Goal: Check status: Check status

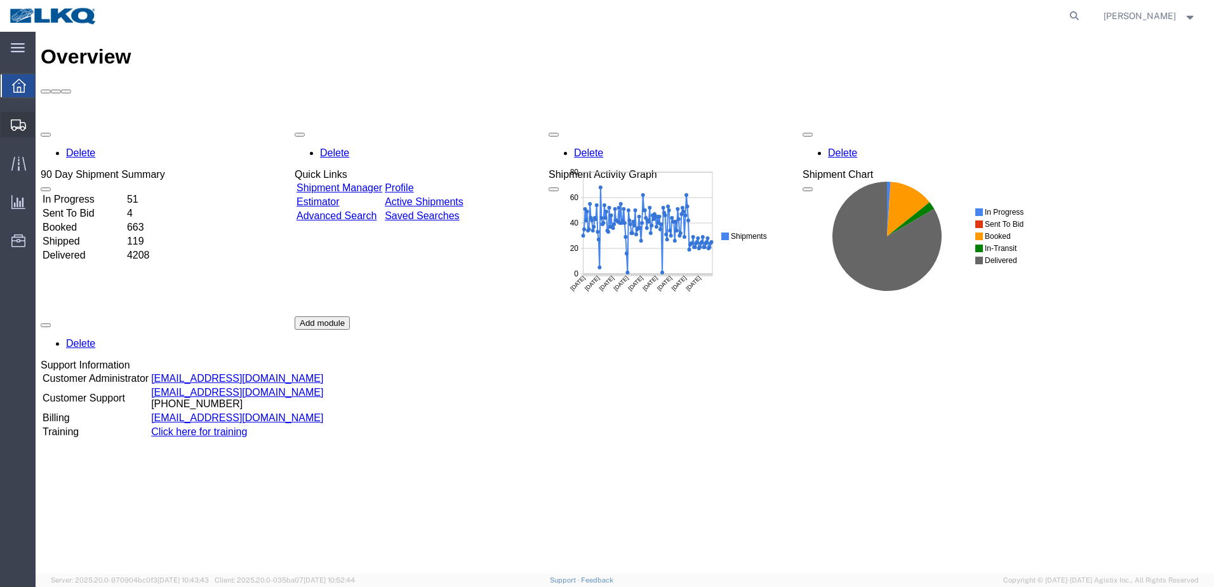
click at [43, 125] on span "Shipments" at bounding box center [39, 124] width 9 height 25
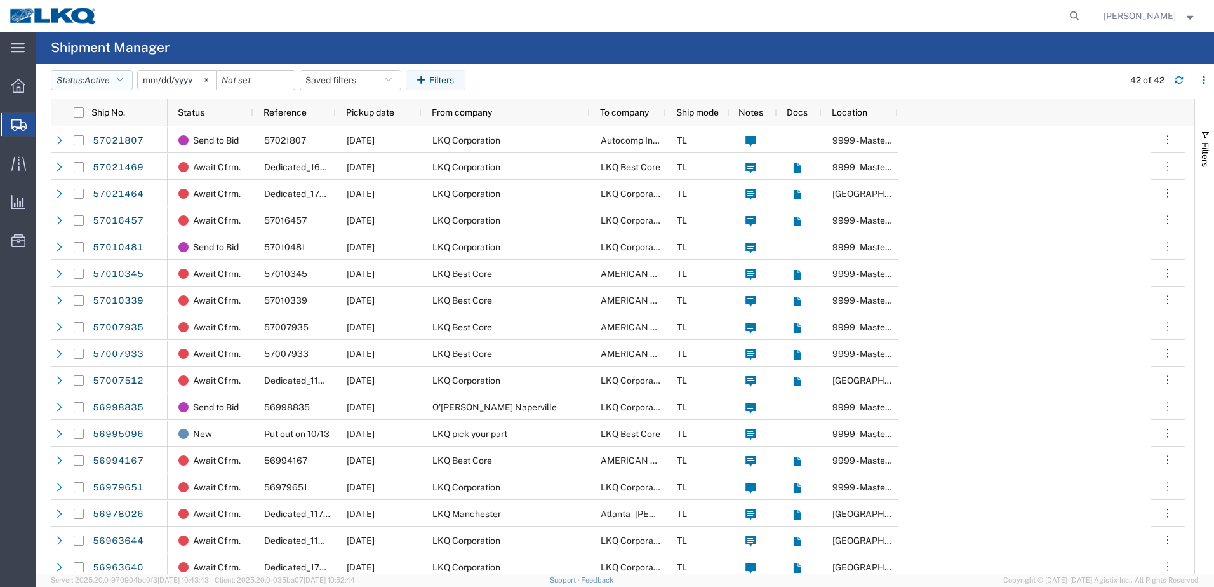
click at [123, 77] on icon "button" at bounding box center [120, 80] width 6 height 9
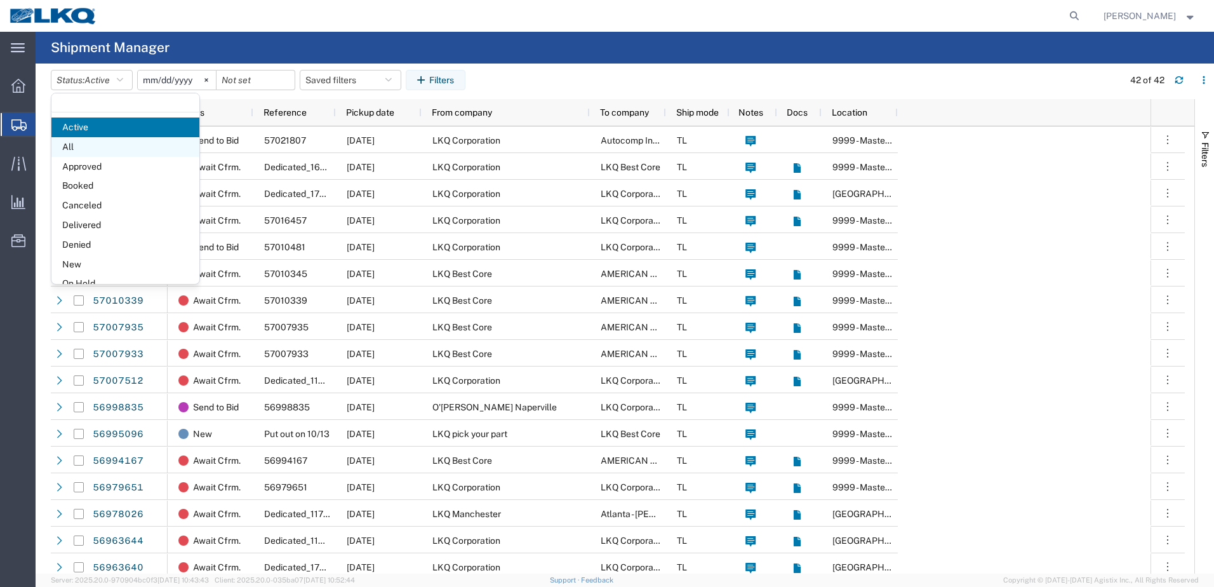
click at [71, 147] on span "All" at bounding box center [125, 147] width 148 height 20
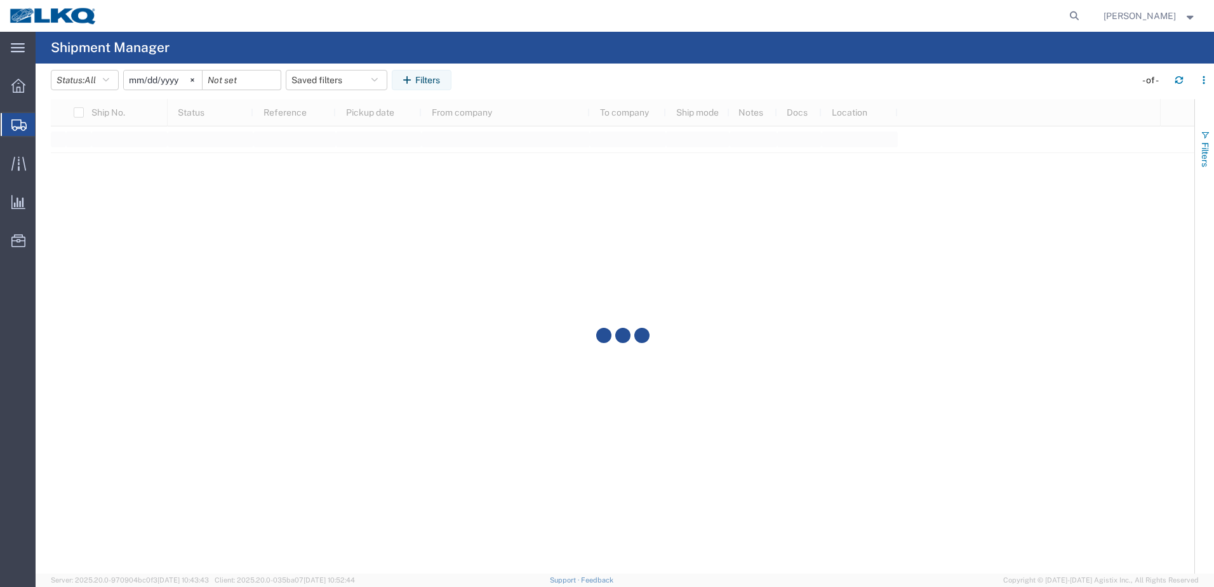
click at [1204, 135] on span "button" at bounding box center [1205, 135] width 10 height 10
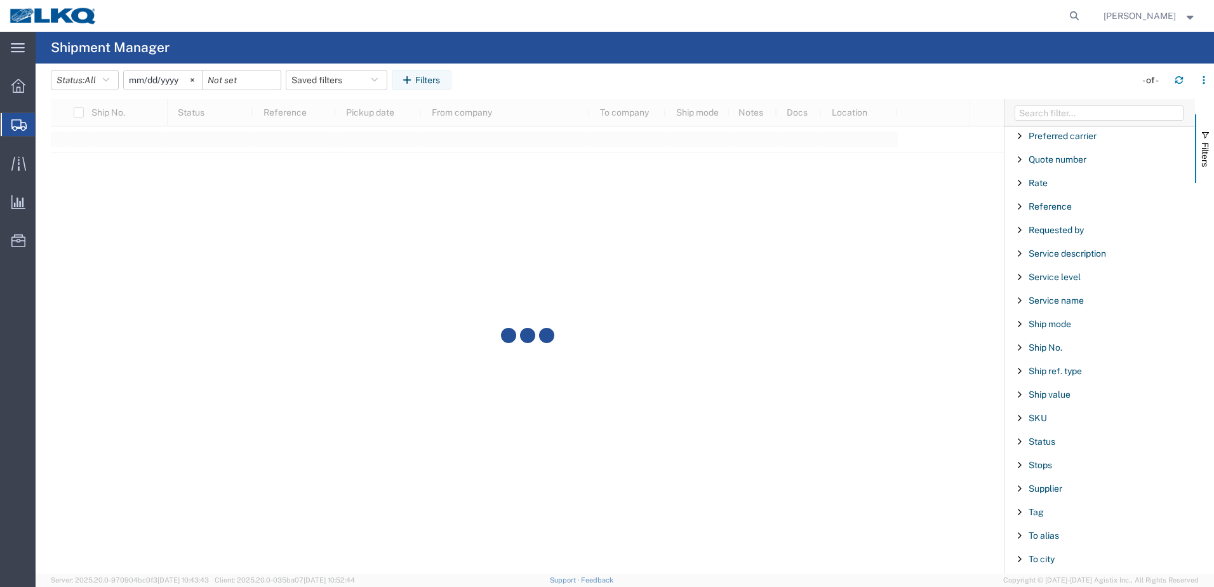
scroll to position [889, 0]
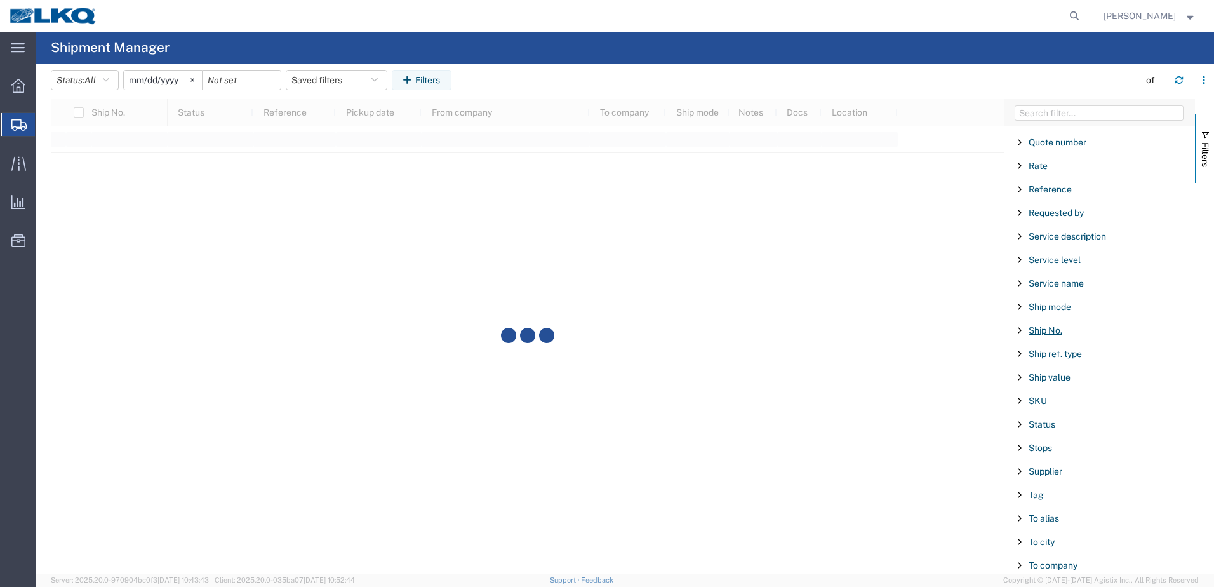
click at [1038, 330] on span "Ship No." at bounding box center [1046, 330] width 34 height 10
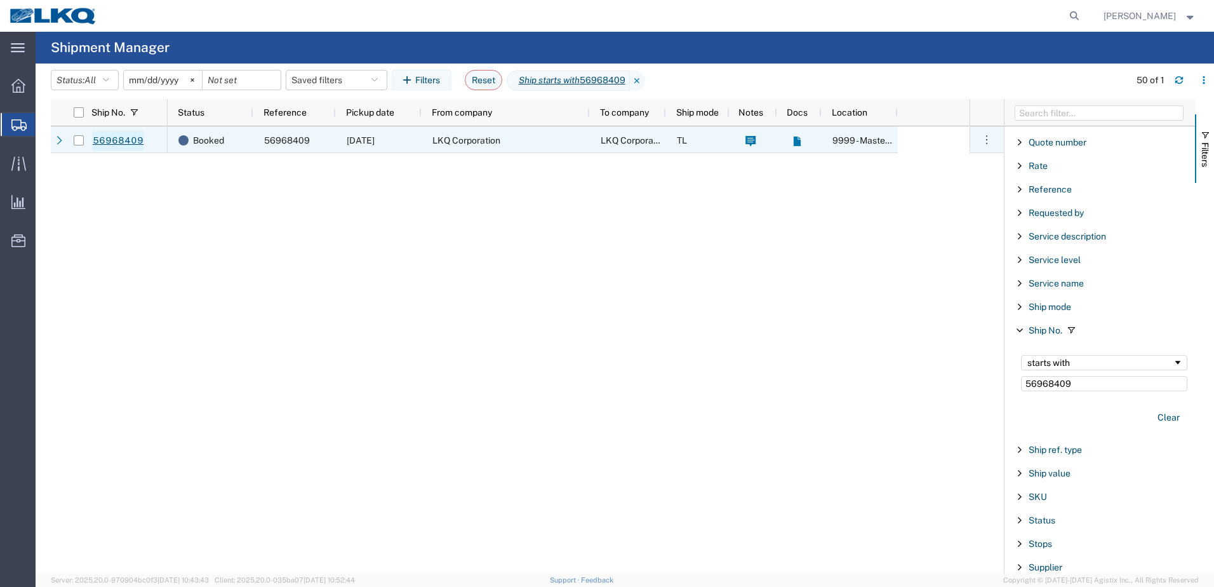
type input "56968409"
click at [97, 142] on link "56968409" at bounding box center [118, 141] width 52 height 20
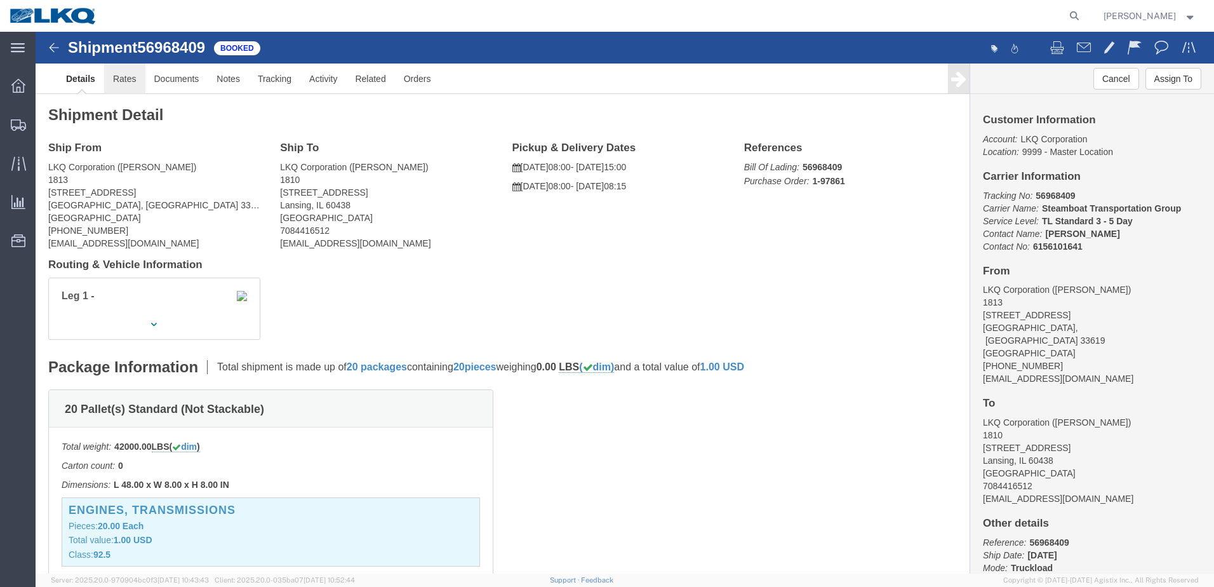
click link "Rates"
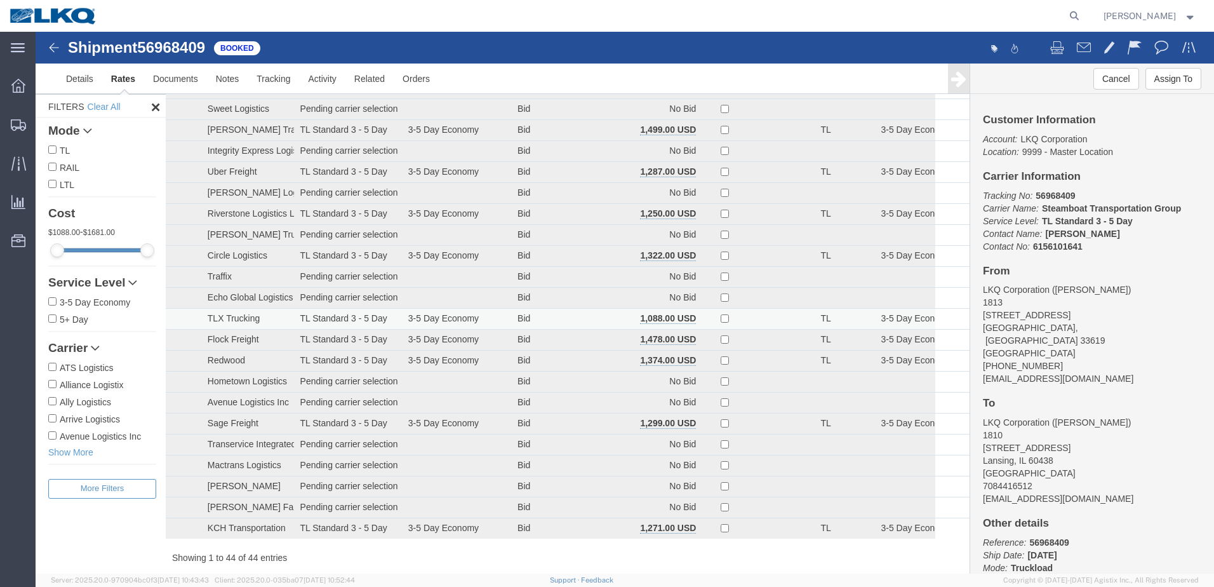
scroll to position [572, 0]
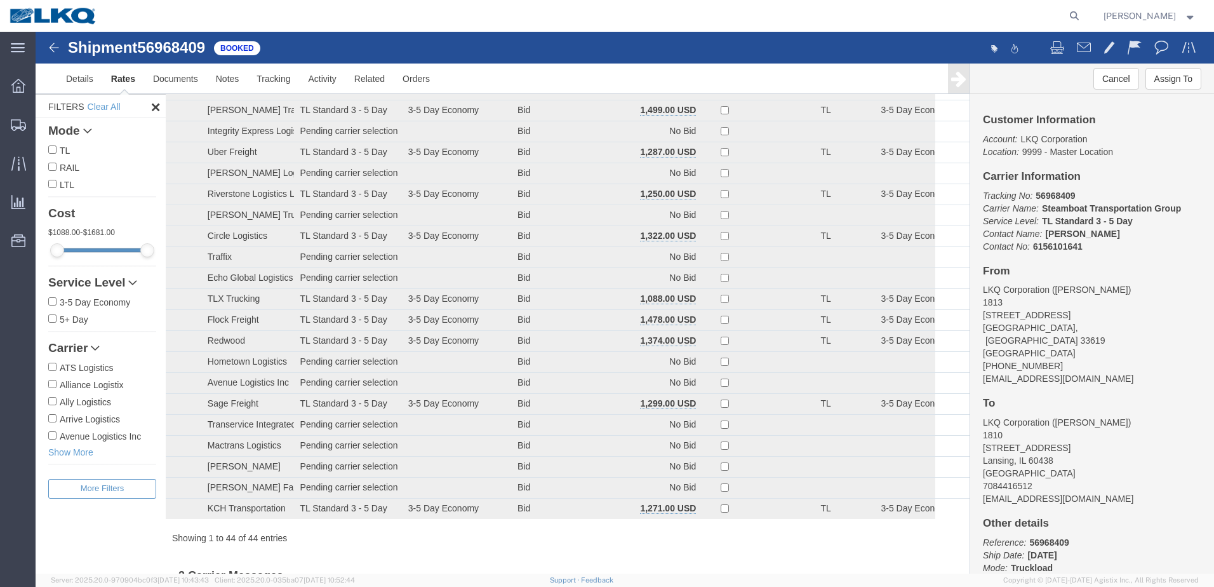
click at [50, 47] on img at bounding box center [53, 47] width 15 height 15
